Goal: Navigation & Orientation: Find specific page/section

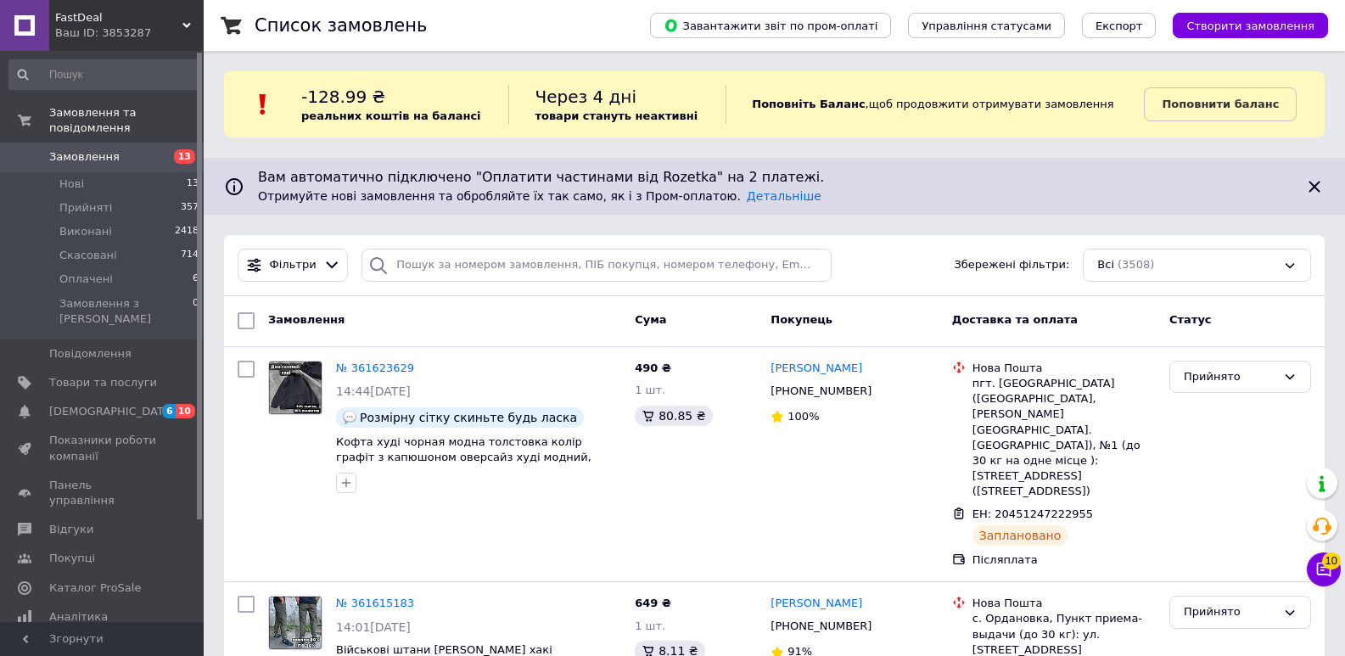
click at [172, 29] on div "Ваш ID: 3853287" at bounding box center [129, 32] width 148 height 15
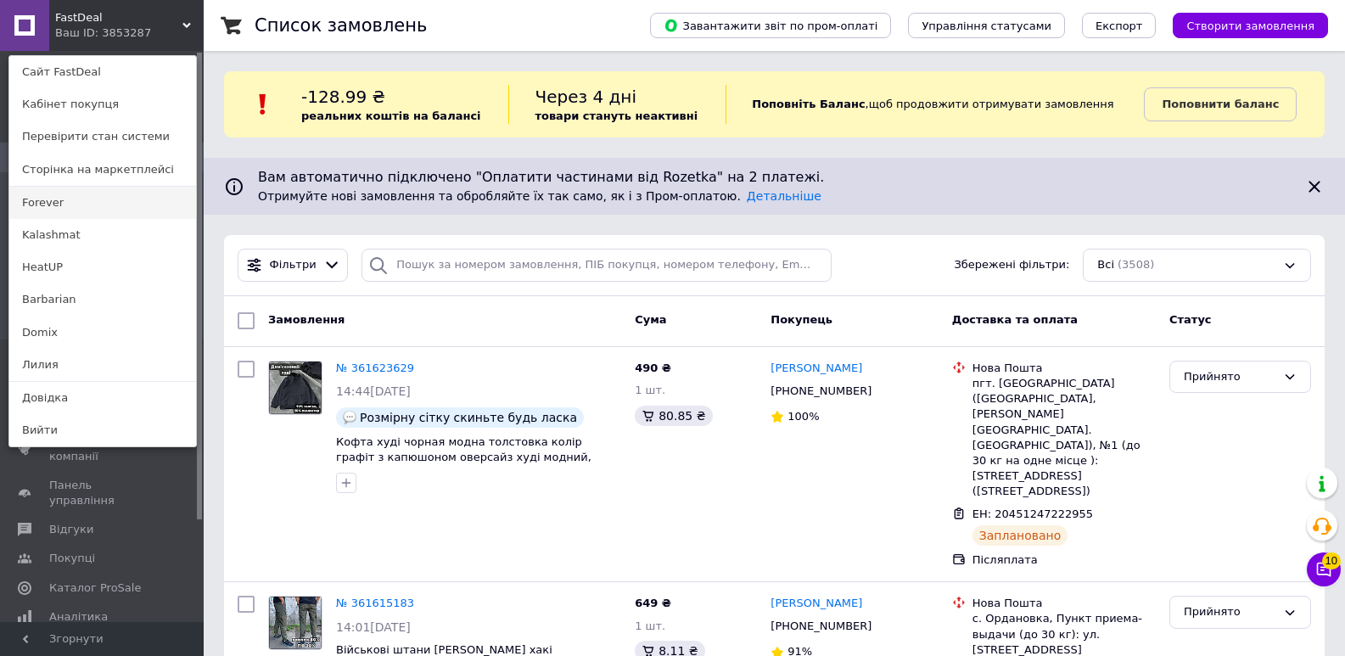
click at [85, 213] on link "Forever" at bounding box center [102, 203] width 187 height 32
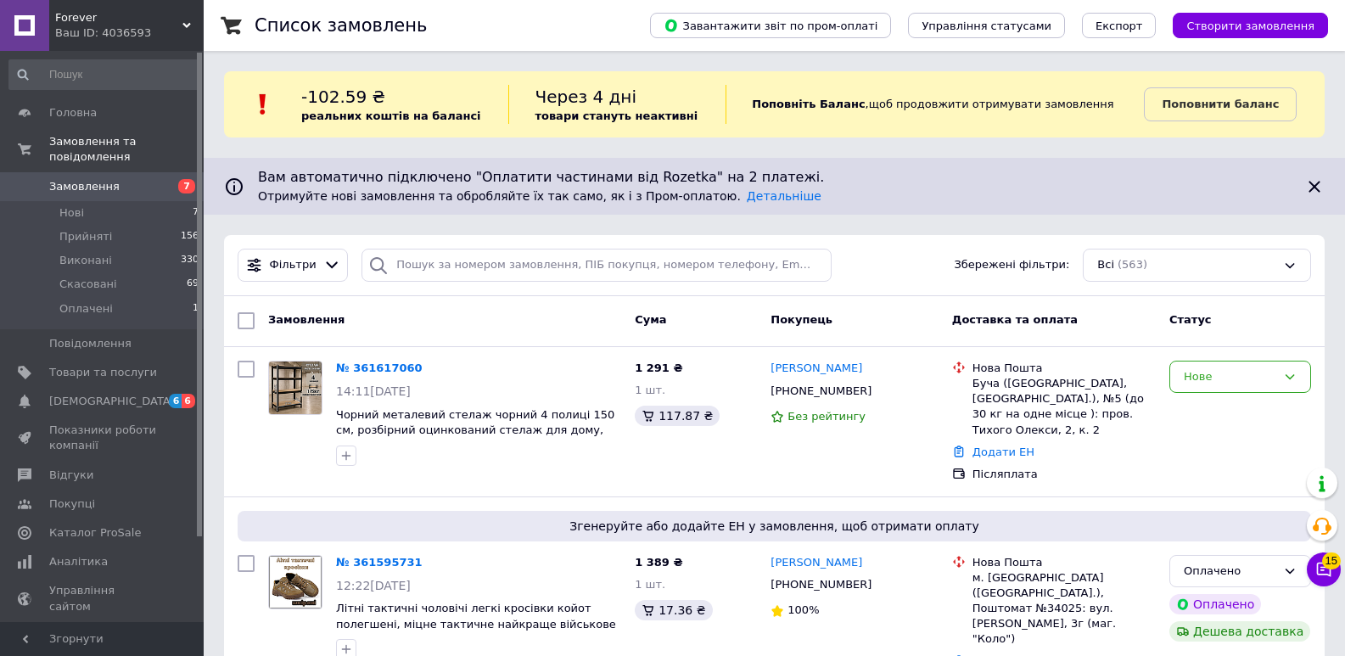
click at [140, 20] on span "Forever" at bounding box center [118, 17] width 127 height 15
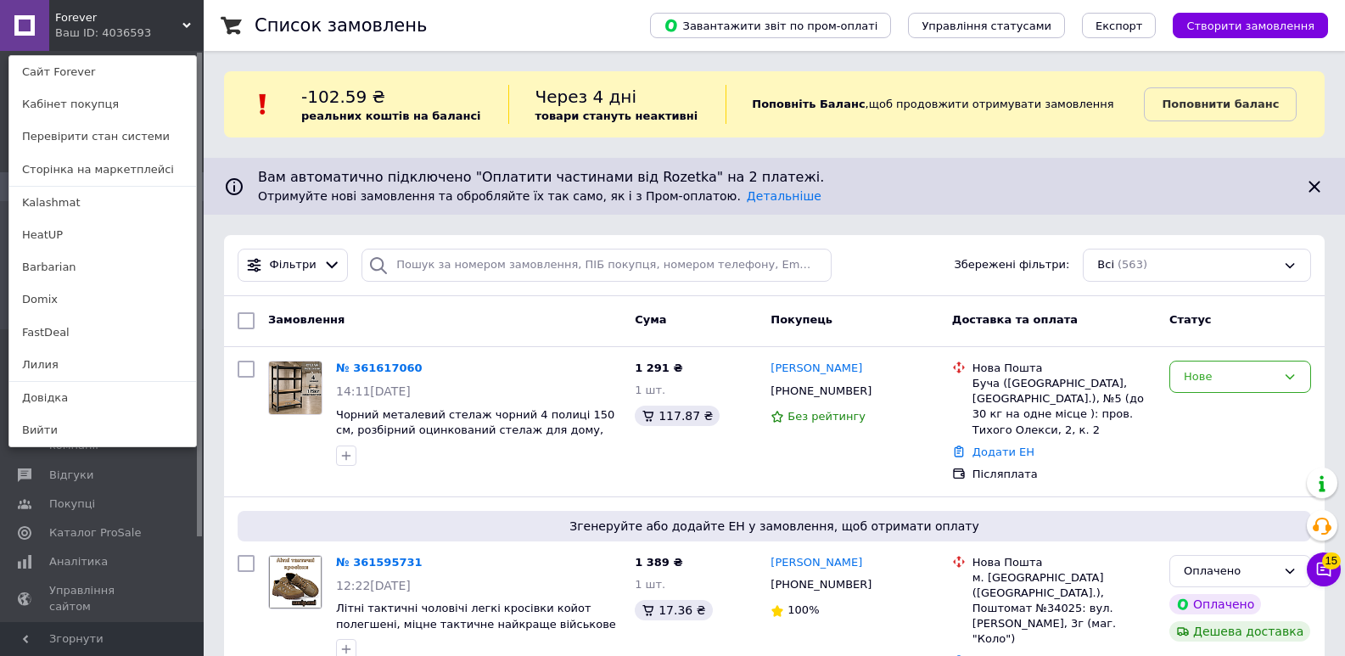
click at [49, 239] on link "HeatUP" at bounding box center [102, 235] width 187 height 32
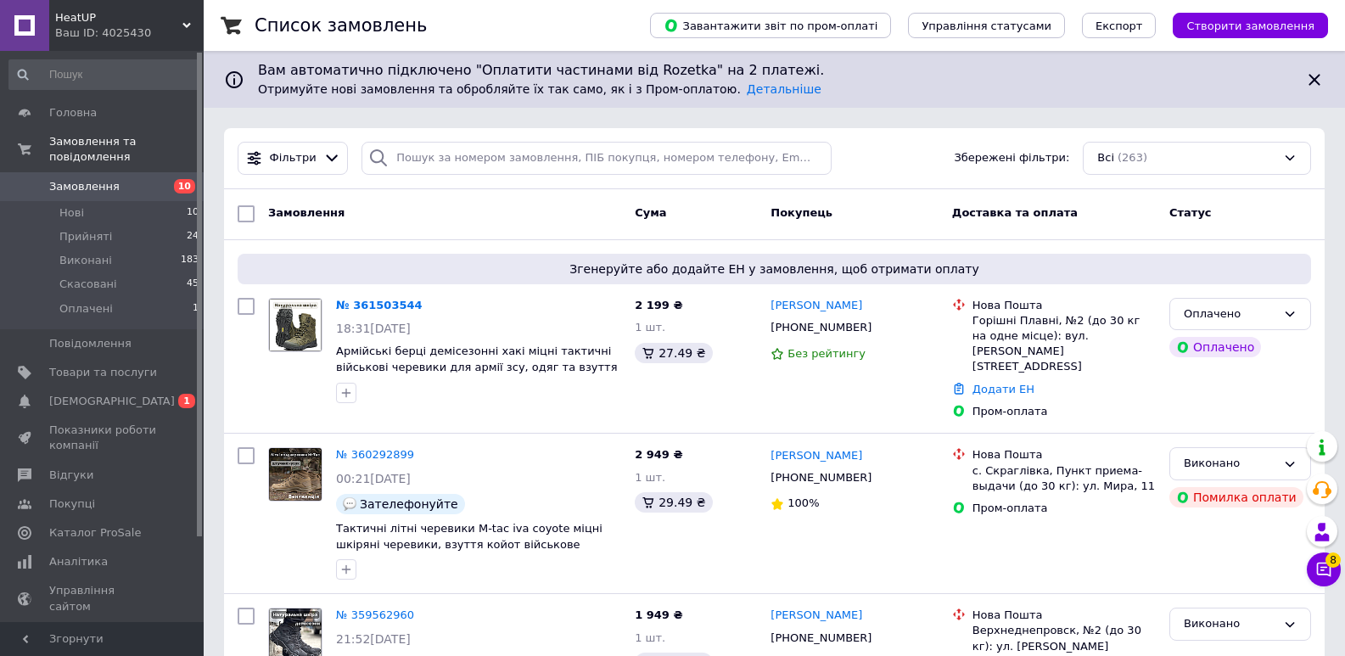
click at [144, 37] on div "Ваш ID: 4025430" at bounding box center [129, 32] width 148 height 15
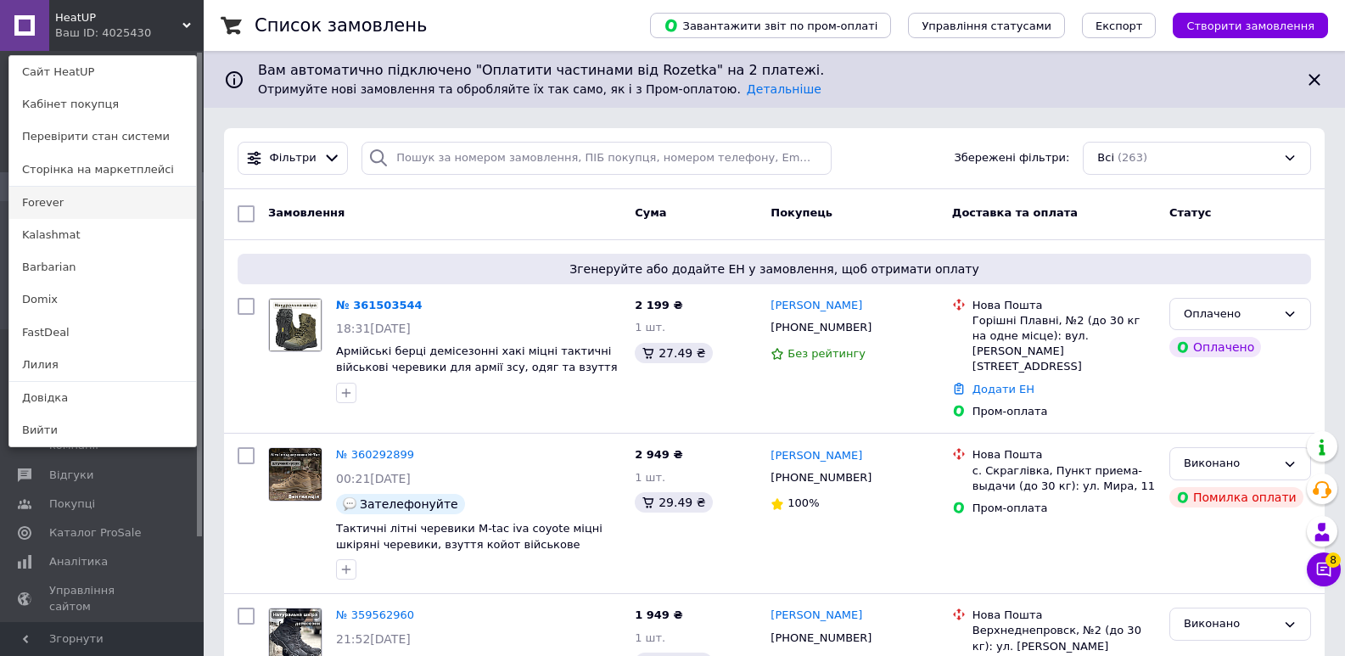
click at [76, 200] on link "Forever" at bounding box center [102, 203] width 187 height 32
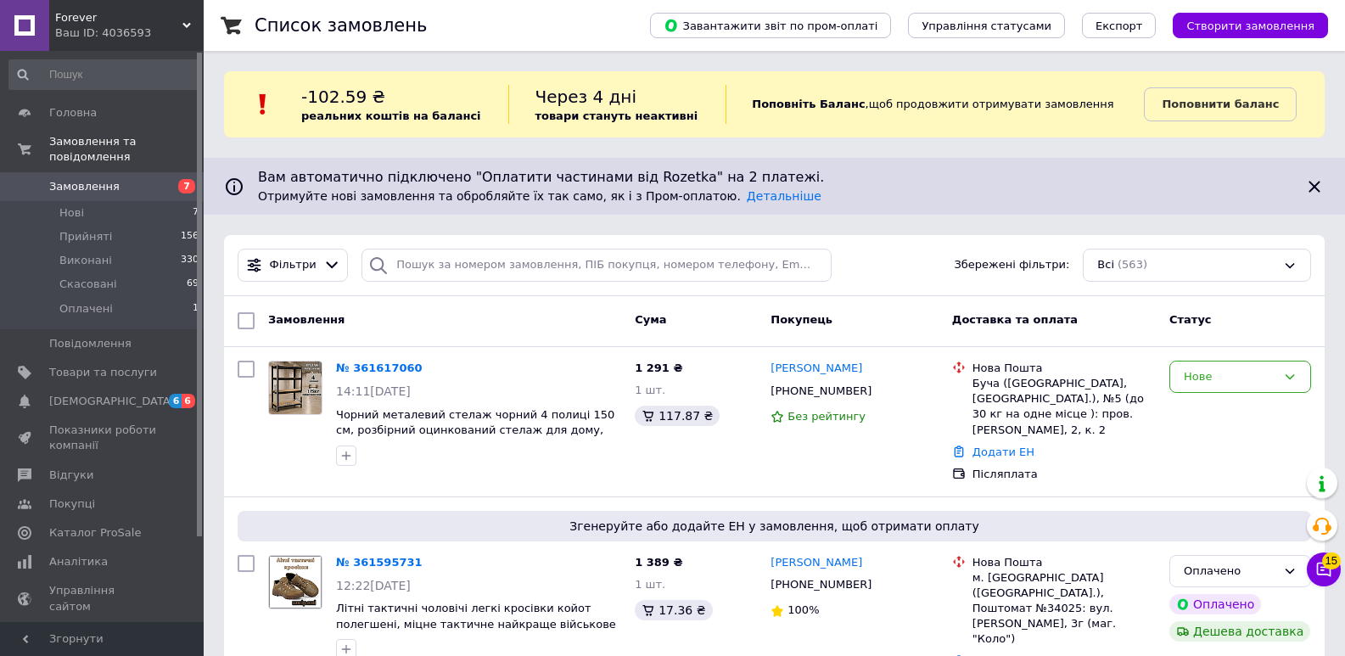
click at [96, 20] on span "Forever" at bounding box center [118, 17] width 127 height 15
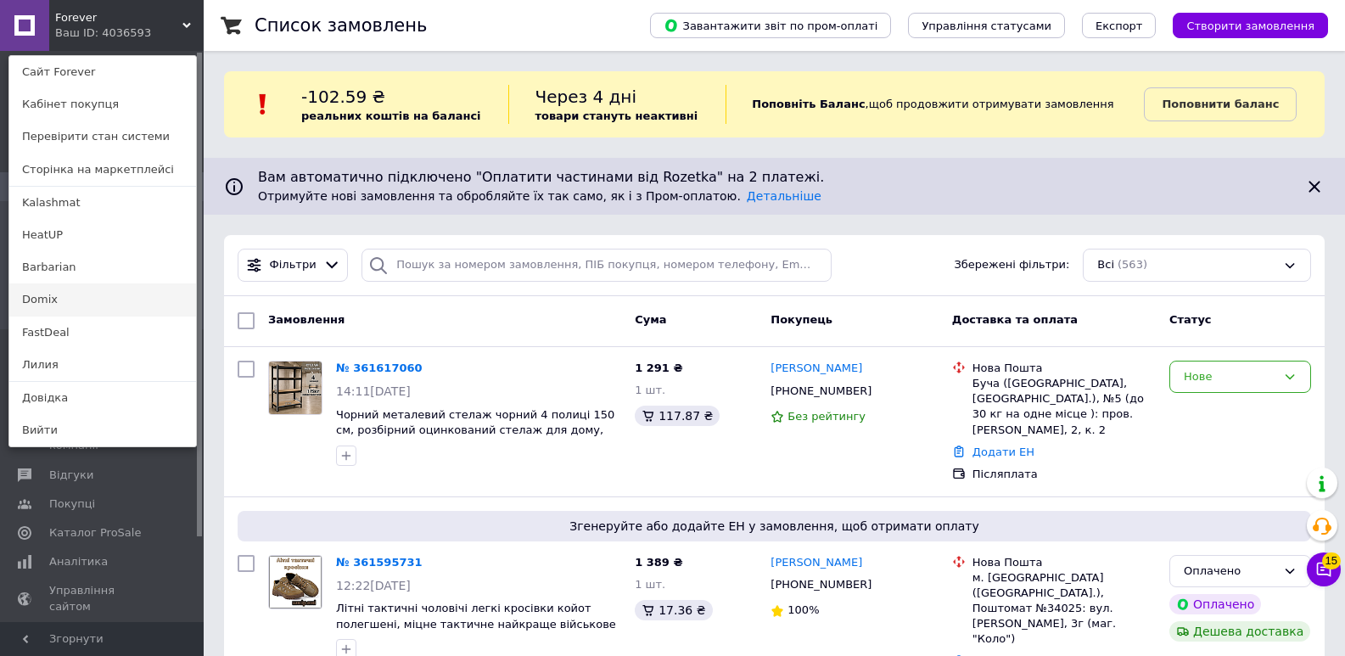
click at [54, 300] on link "Domix" at bounding box center [102, 299] width 187 height 32
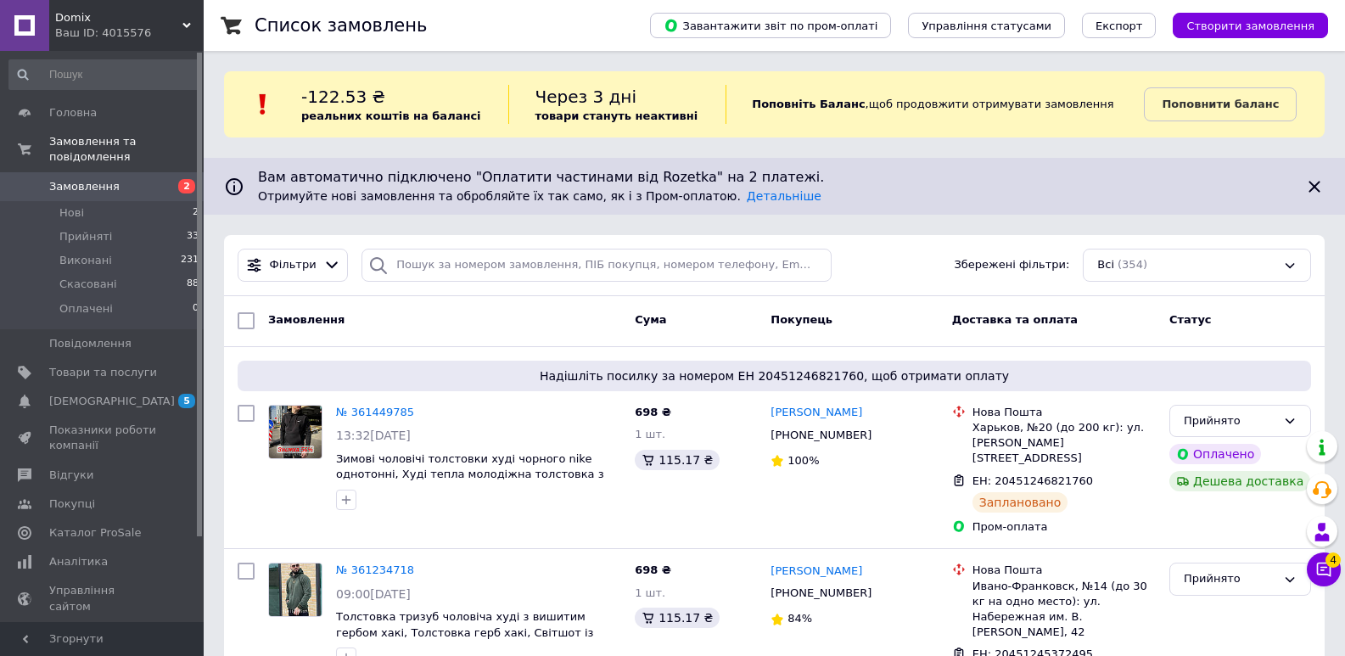
click at [135, 25] on div "Ваш ID: 4015576" at bounding box center [129, 32] width 148 height 15
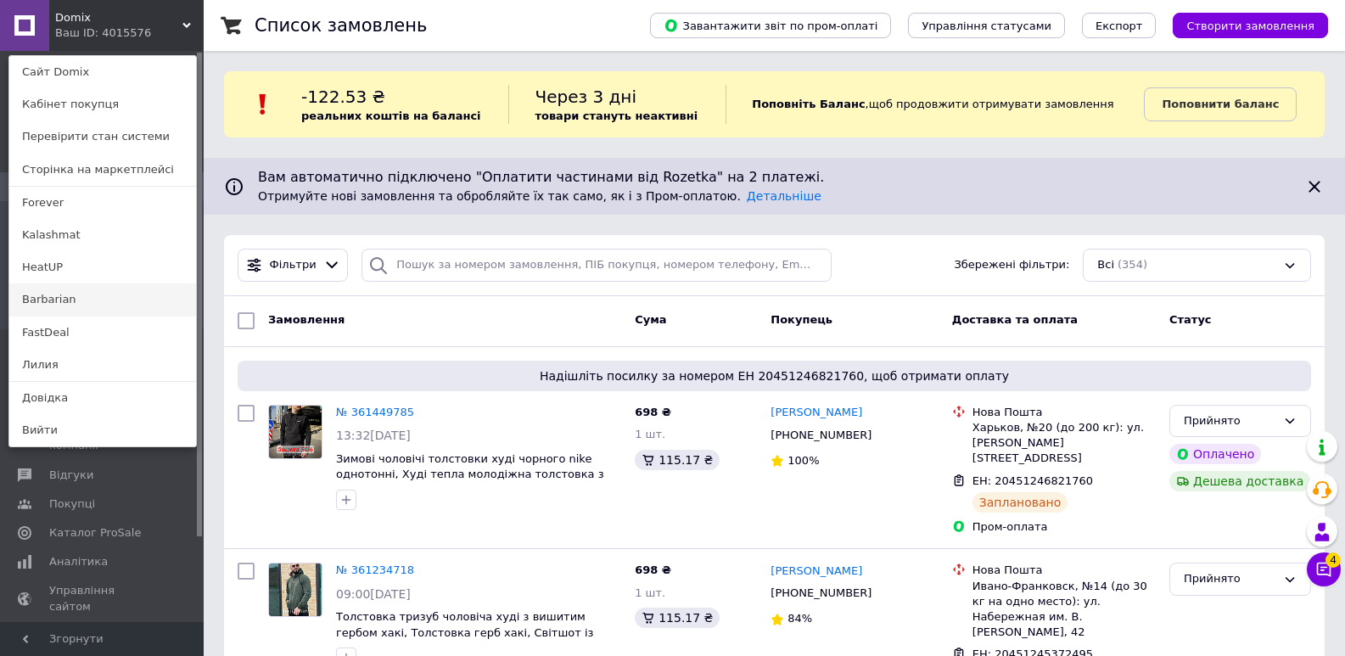
click at [66, 295] on link "Barbarian" at bounding box center [102, 299] width 187 height 32
